Goal: Information Seeking & Learning: Learn about a topic

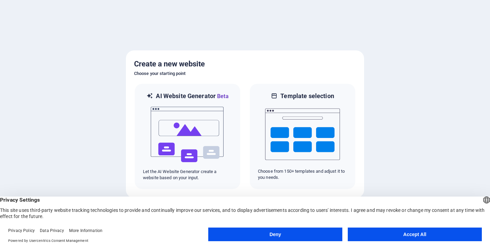
click at [391, 233] on button "Accept All" at bounding box center [415, 234] width 134 height 14
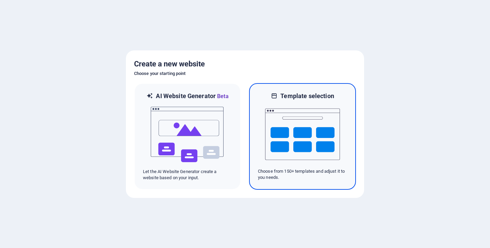
click at [299, 139] on img at bounding box center [302, 134] width 75 height 68
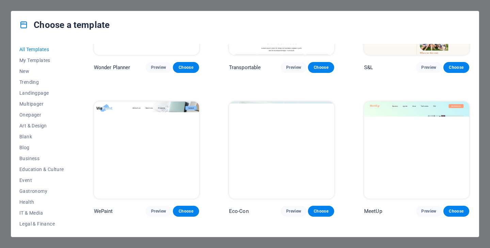
scroll to position [430, 0]
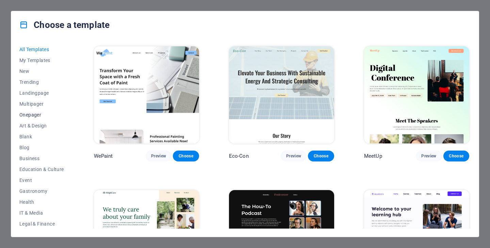
click at [27, 115] on span "Onepager" at bounding box center [41, 114] width 45 height 5
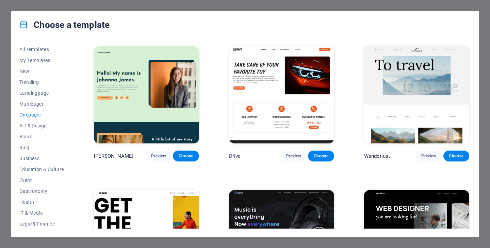
scroll to position [2, 0]
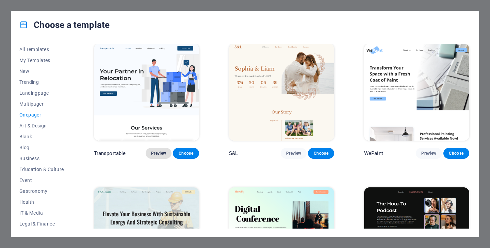
click at [158, 152] on span "Preview" at bounding box center [158, 153] width 15 height 5
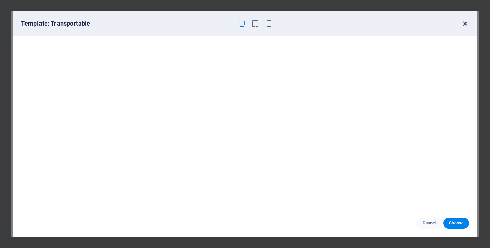
click at [466, 23] on icon "button" at bounding box center [465, 24] width 8 height 8
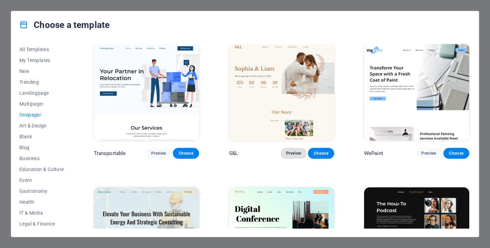
click at [293, 153] on span "Preview" at bounding box center [293, 153] width 15 height 5
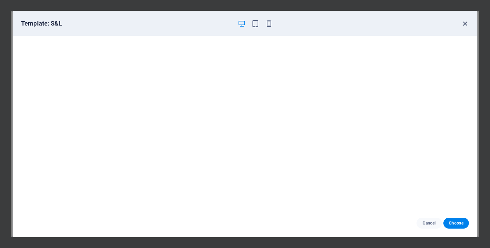
click at [465, 23] on icon "button" at bounding box center [465, 24] width 8 height 8
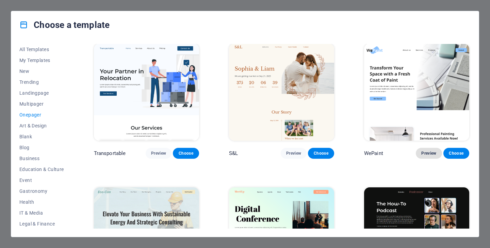
click at [425, 152] on span "Preview" at bounding box center [429, 153] width 15 height 5
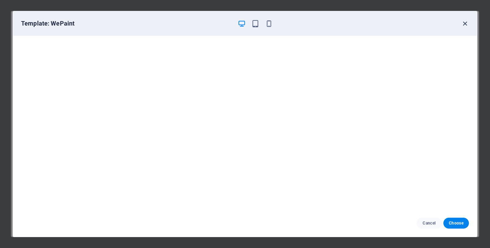
click at [465, 22] on icon "button" at bounding box center [465, 24] width 8 height 8
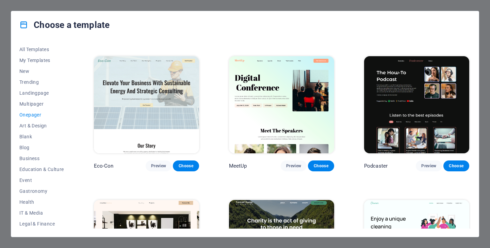
scroll to position [234, 0]
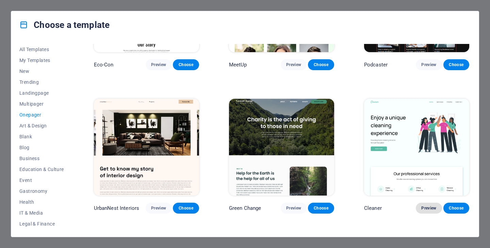
click at [429, 205] on span "Preview" at bounding box center [429, 207] width 15 height 5
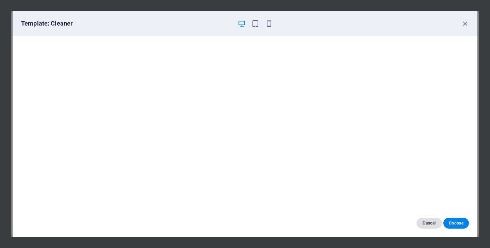
click at [427, 222] on span "Cancel" at bounding box center [429, 222] width 15 height 5
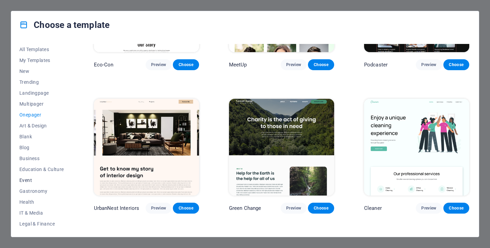
scroll to position [40, 0]
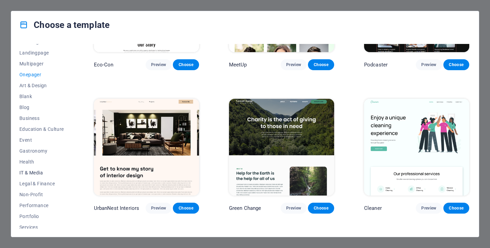
click at [36, 173] on span "IT & Media" at bounding box center [41, 172] width 45 height 5
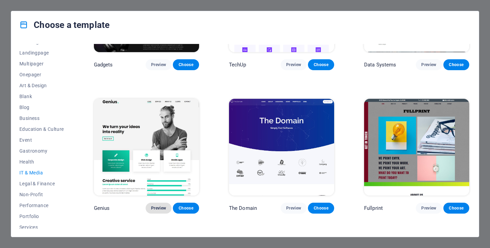
click at [155, 205] on span "Preview" at bounding box center [158, 207] width 15 height 5
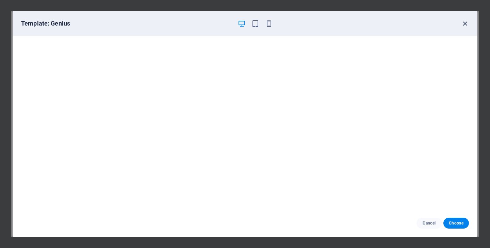
click at [466, 24] on icon "button" at bounding box center [465, 24] width 8 height 8
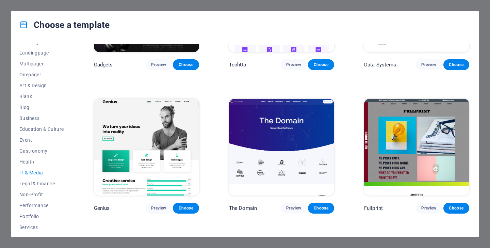
click at [4, 63] on div "Choose a template All Templates My Templates New Trending Landingpage Multipage…" at bounding box center [245, 124] width 490 height 248
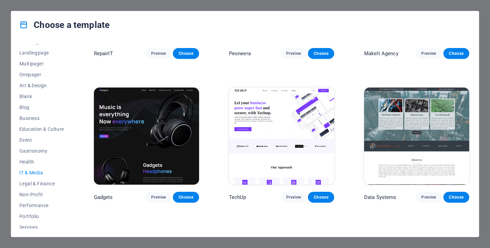
scroll to position [0, 0]
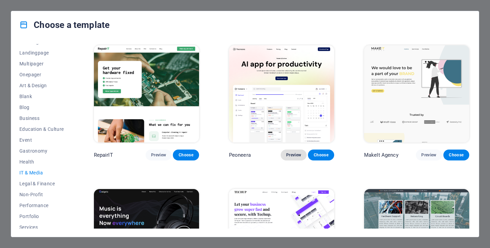
click at [291, 155] on span "Preview" at bounding box center [293, 154] width 15 height 5
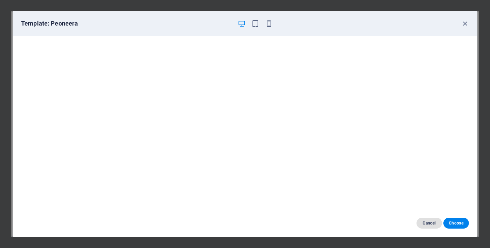
click at [423, 221] on span "Cancel" at bounding box center [429, 222] width 15 height 5
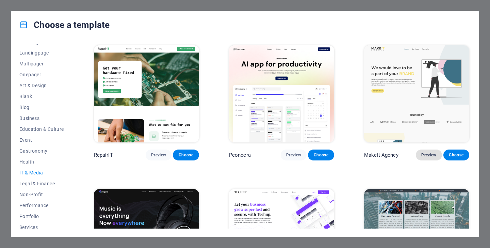
click at [425, 154] on span "Preview" at bounding box center [429, 154] width 15 height 5
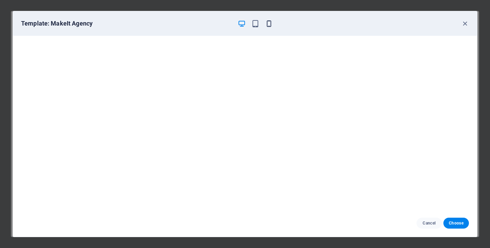
click at [270, 23] on icon "button" at bounding box center [269, 24] width 8 height 8
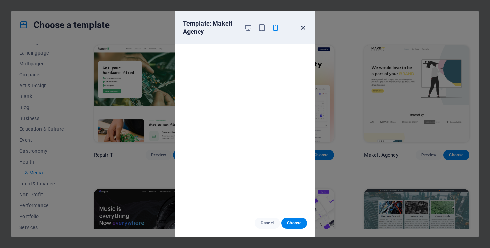
click at [304, 28] on icon "button" at bounding box center [303, 28] width 8 height 8
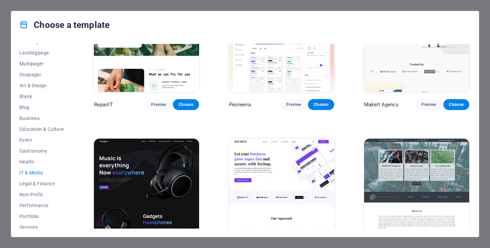
scroll to position [18, 0]
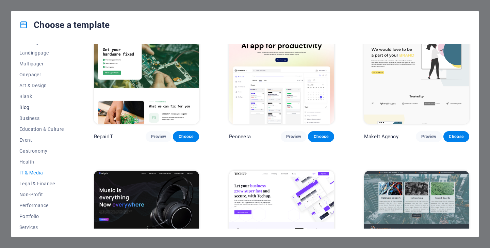
click at [28, 106] on span "Blog" at bounding box center [41, 107] width 45 height 5
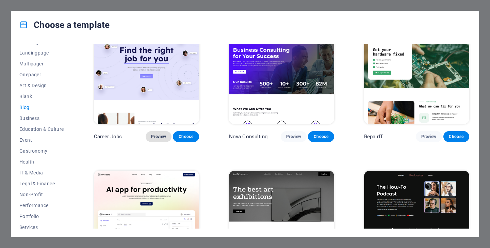
click at [156, 135] on span "Preview" at bounding box center [158, 136] width 15 height 5
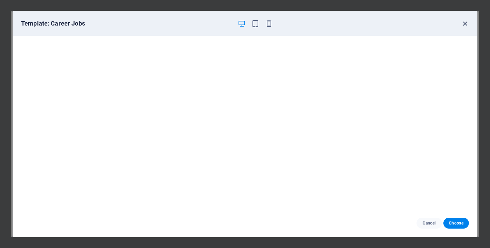
click at [464, 25] on icon "button" at bounding box center [465, 24] width 8 height 8
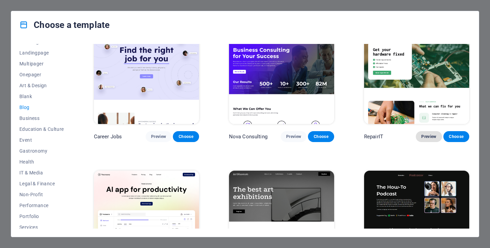
click at [427, 136] on span "Preview" at bounding box center [429, 136] width 15 height 5
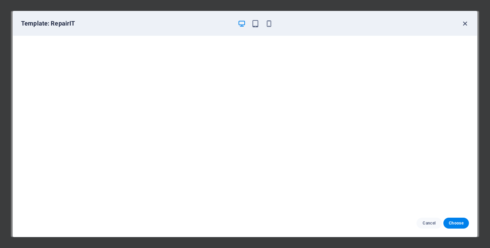
click at [465, 23] on icon "button" at bounding box center [465, 24] width 8 height 8
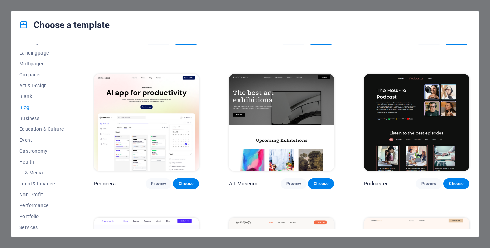
scroll to position [0, 0]
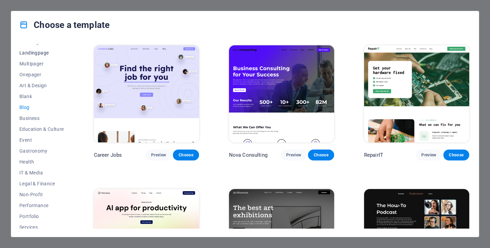
click at [35, 54] on span "Landingpage" at bounding box center [41, 52] width 45 height 5
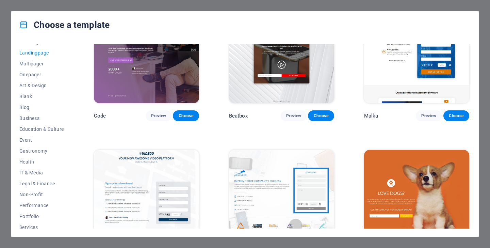
scroll to position [182, 0]
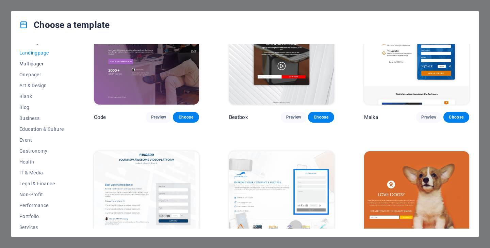
click at [36, 66] on span "Multipager" at bounding box center [41, 63] width 45 height 5
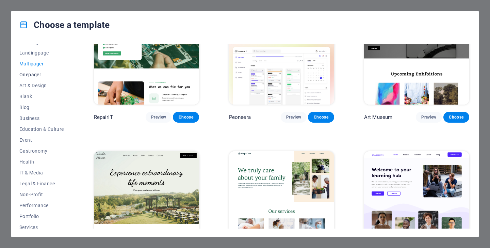
click at [32, 75] on span "Onepager" at bounding box center [41, 74] width 45 height 5
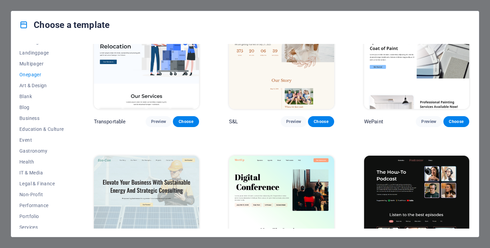
scroll to position [0, 0]
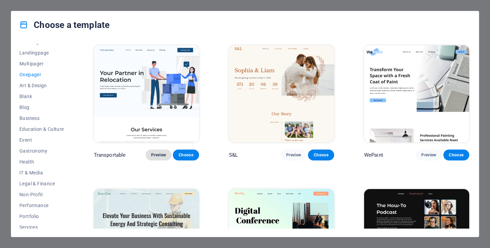
click at [157, 154] on span "Preview" at bounding box center [158, 154] width 15 height 5
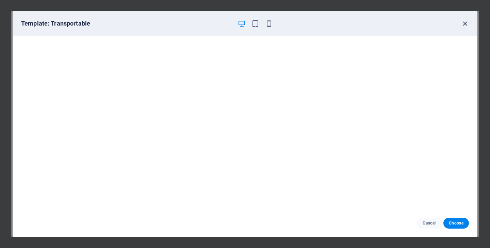
click at [465, 22] on icon "button" at bounding box center [465, 24] width 8 height 8
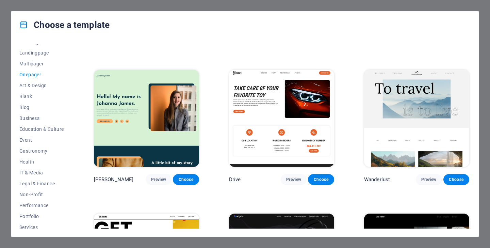
scroll to position [424, 0]
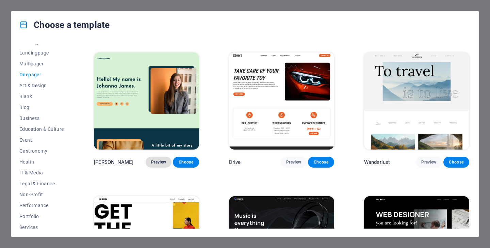
click at [157, 159] on span "Preview" at bounding box center [158, 161] width 15 height 5
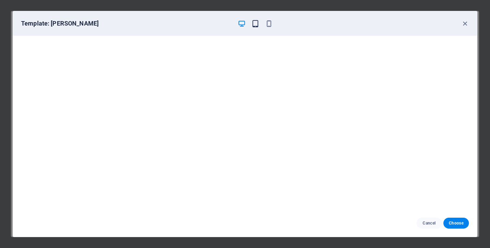
click at [259, 21] on icon "button" at bounding box center [256, 24] width 8 height 8
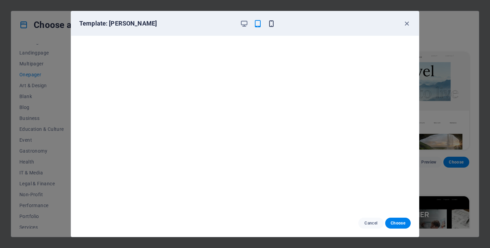
click at [272, 22] on icon "button" at bounding box center [272, 24] width 8 height 8
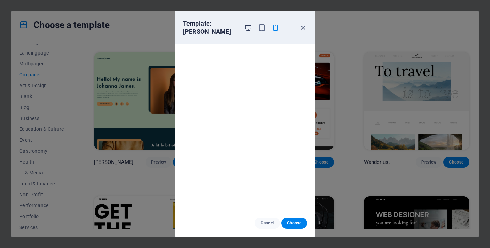
click at [248, 27] on icon "button" at bounding box center [249, 28] width 8 height 8
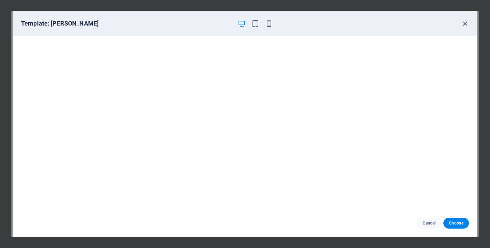
click at [464, 26] on icon "button" at bounding box center [465, 24] width 8 height 8
